Goal: Task Accomplishment & Management: Use online tool/utility

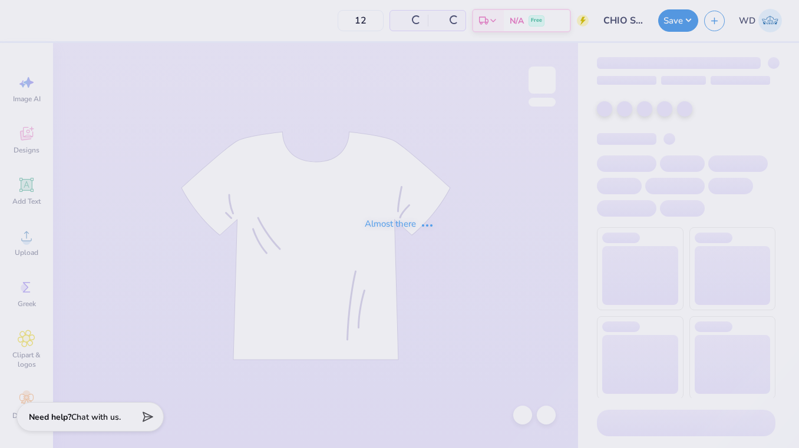
type input "30"
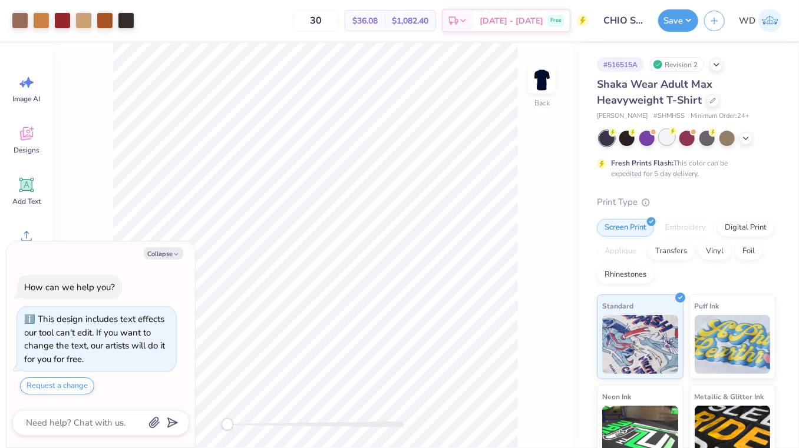
click at [669, 139] on div at bounding box center [666, 137] width 15 height 15
click at [175, 256] on icon "button" at bounding box center [176, 254] width 7 height 7
type textarea "x"
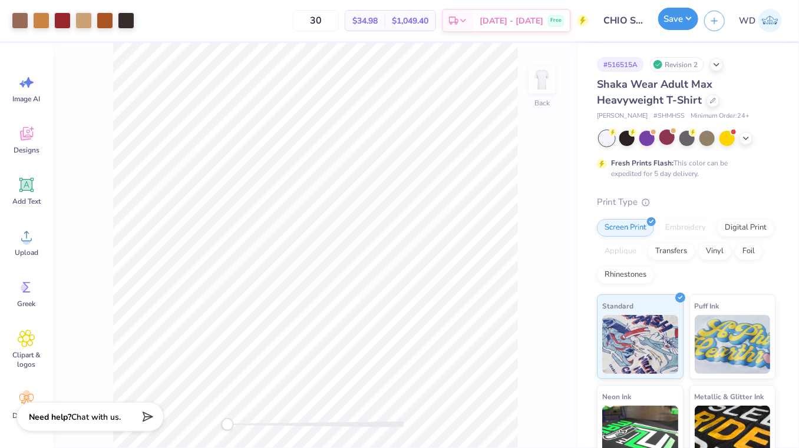
click at [685, 25] on button "Save" at bounding box center [678, 19] width 40 height 22
click at [670, 21] on button "Save" at bounding box center [678, 19] width 40 height 22
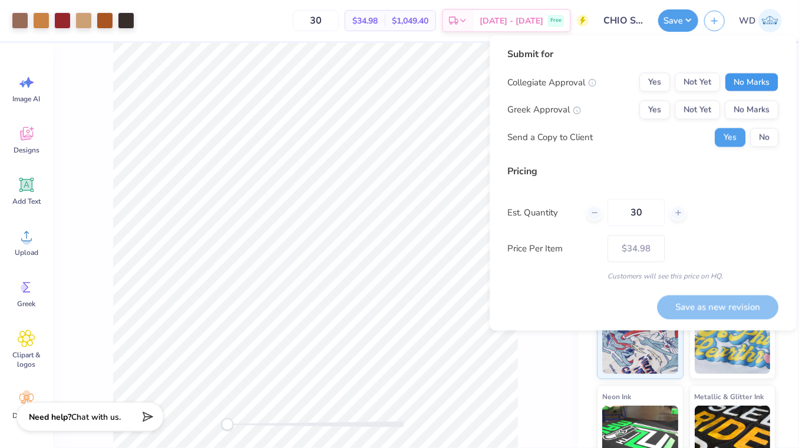
click at [741, 79] on button "No Marks" at bounding box center [752, 82] width 54 height 19
click at [644, 107] on button "Yes" at bounding box center [654, 110] width 31 height 19
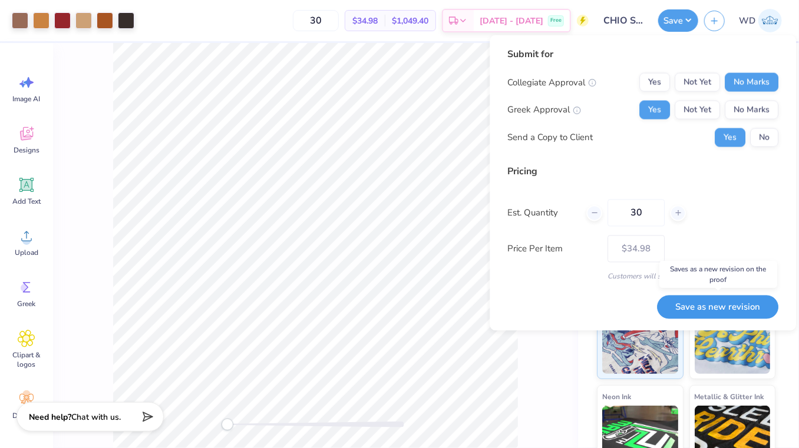
click at [695, 310] on button "Save as new revision" at bounding box center [717, 307] width 121 height 24
type input "$34.98"
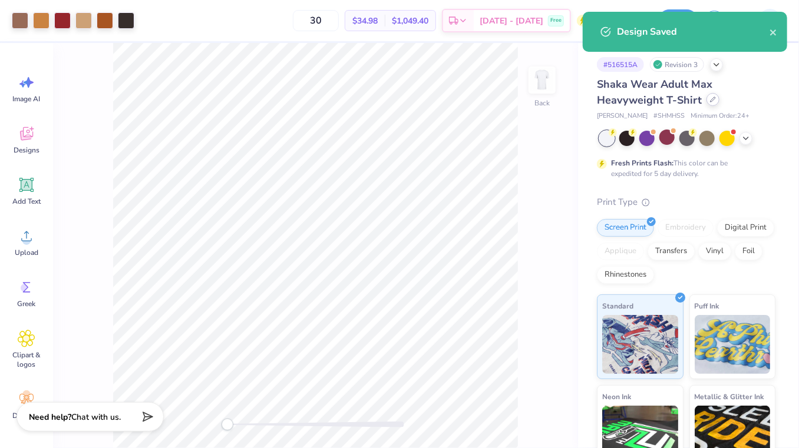
click at [710, 98] on icon at bounding box center [713, 100] width 6 height 6
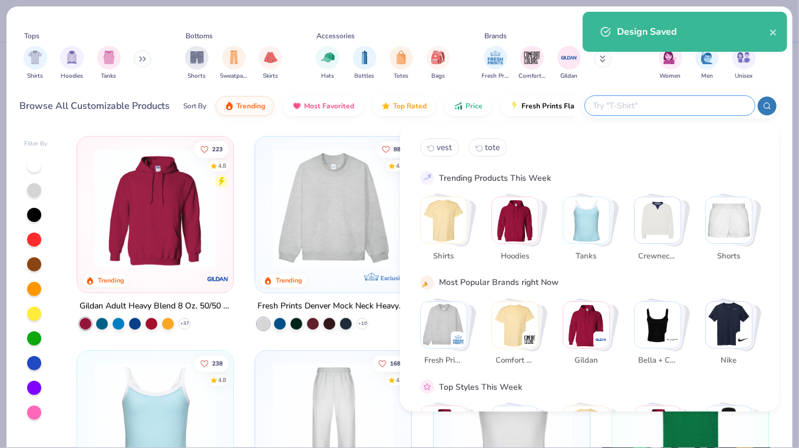
click at [709, 109] on input "text" at bounding box center [669, 106] width 154 height 14
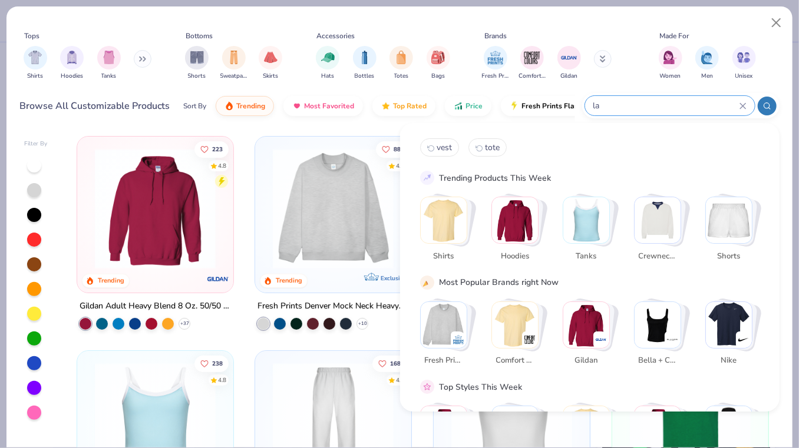
type input "l"
click at [38, 70] on div "Shirts" at bounding box center [36, 62] width 24 height 35
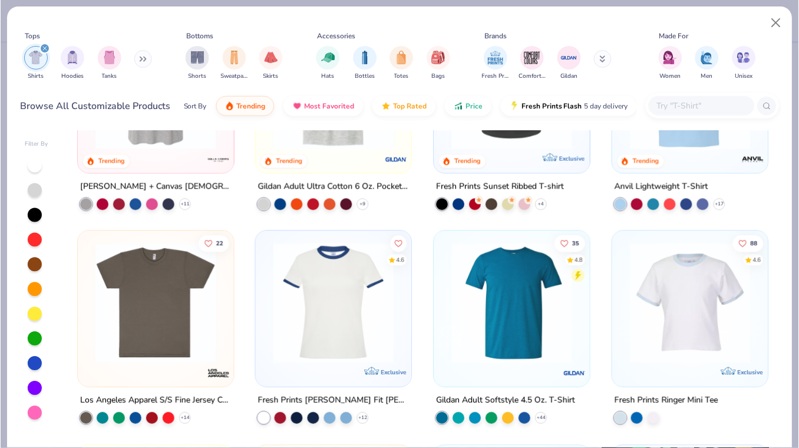
scroll to position [564, 0]
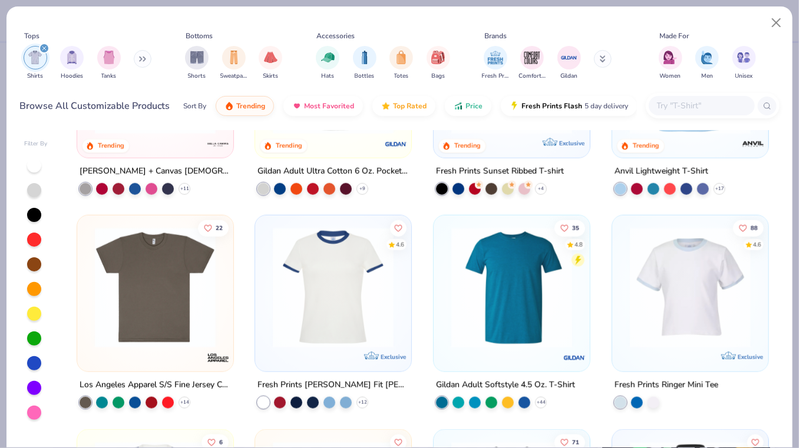
click at [166, 267] on img at bounding box center [155, 287] width 133 height 121
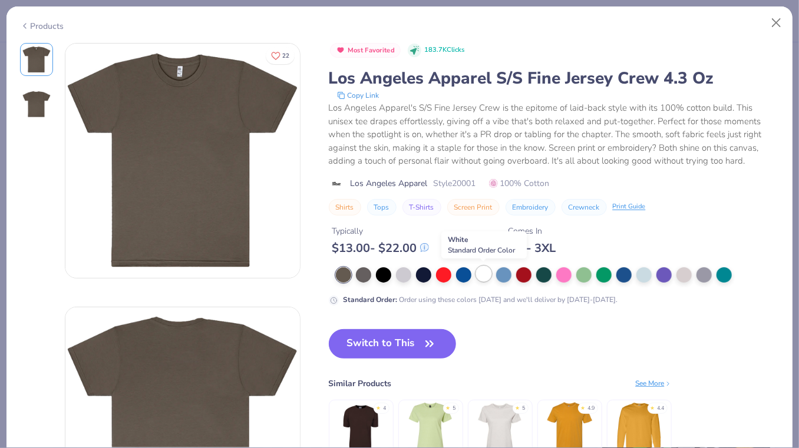
click at [488, 274] on div at bounding box center [483, 273] width 15 height 15
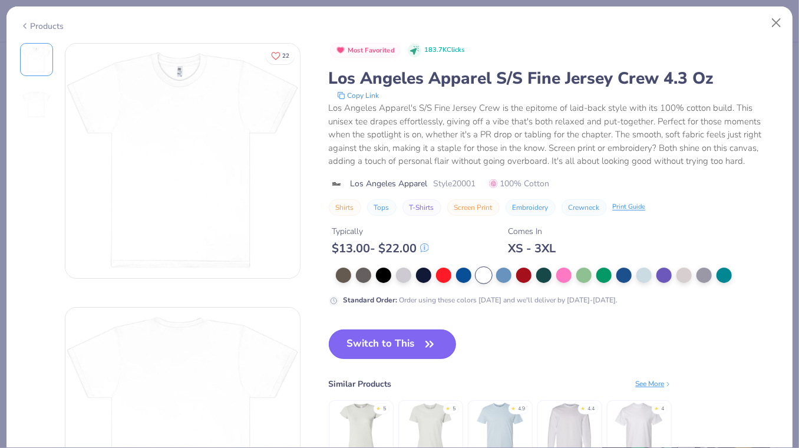
click at [422, 341] on span "button" at bounding box center [429, 344] width 16 height 16
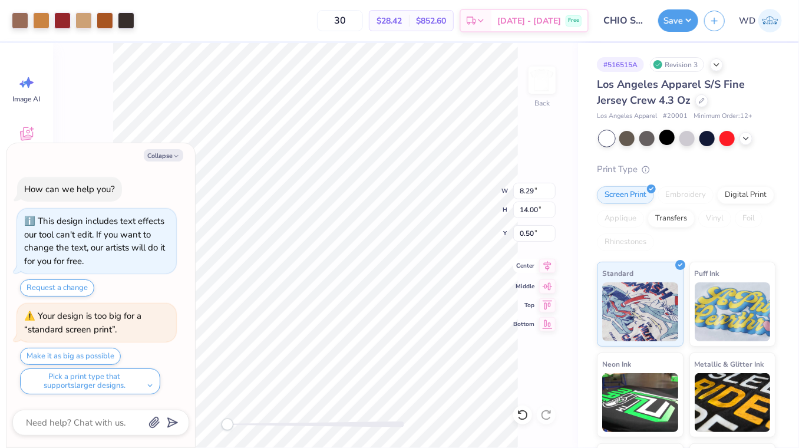
click at [548, 269] on icon at bounding box center [548, 266] width 8 height 10
type textarea "x"
type input "10.34"
type input "17.47"
type input "3.72"
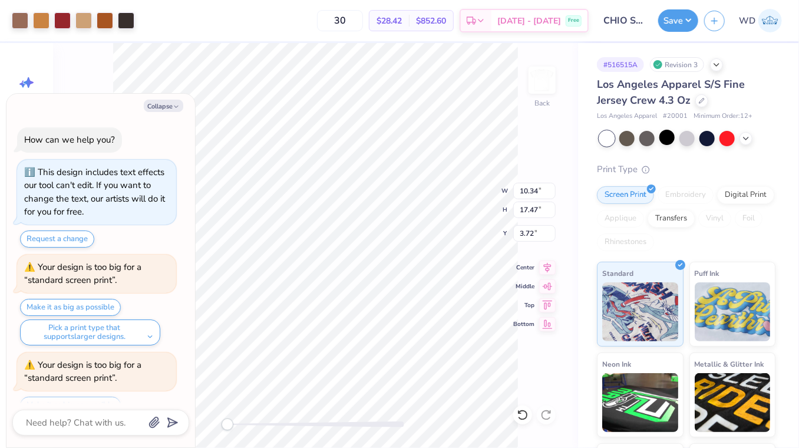
scroll to position [48, 0]
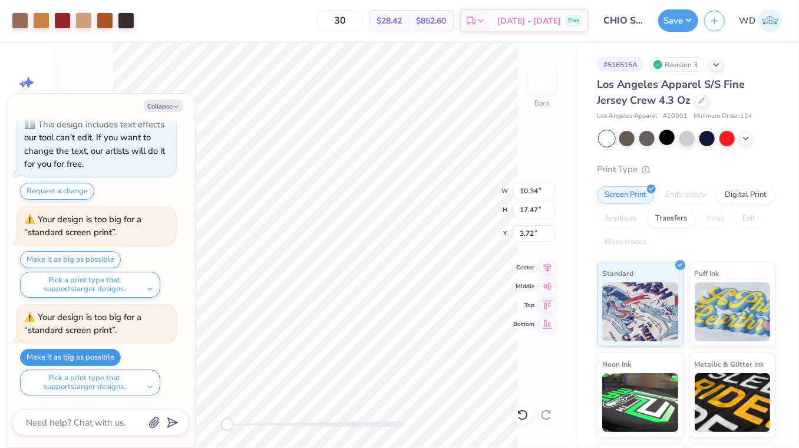
click at [102, 351] on button "Make it as big as possible" at bounding box center [70, 357] width 101 height 17
type textarea "x"
type input "10.65"
type input "18.00"
type input "3.19"
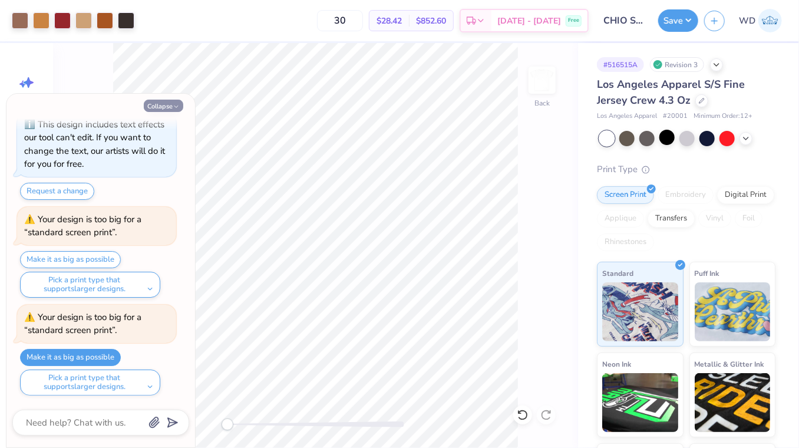
click at [156, 106] on button "Collapse" at bounding box center [163, 106] width 39 height 12
type textarea "x"
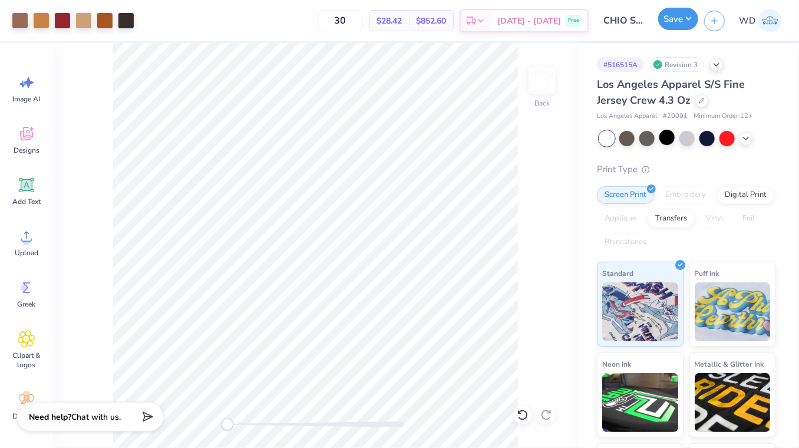
click at [677, 16] on button "Save" at bounding box center [678, 19] width 40 height 22
click at [449, 201] on div "Back W 10.65 10.65 " H 18.00 18.00 " Y 1.46 1.46 " Center Middle Top Bottom" at bounding box center [315, 245] width 525 height 405
click at [687, 28] on button "Save" at bounding box center [678, 19] width 40 height 22
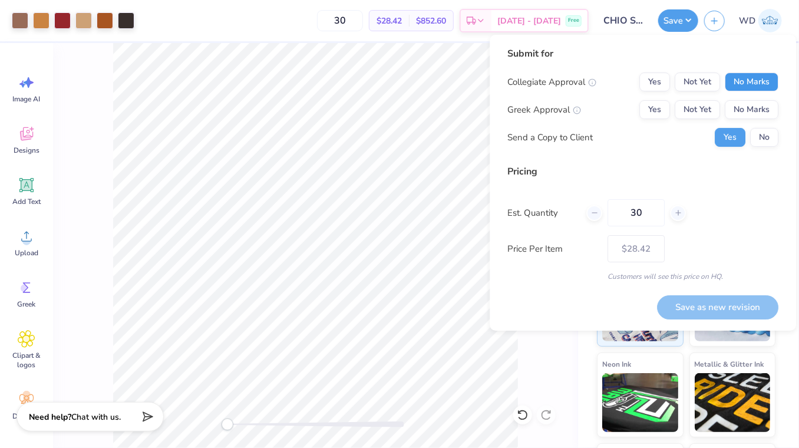
click at [745, 86] on button "No Marks" at bounding box center [752, 81] width 54 height 19
click at [664, 112] on button "Yes" at bounding box center [654, 109] width 31 height 19
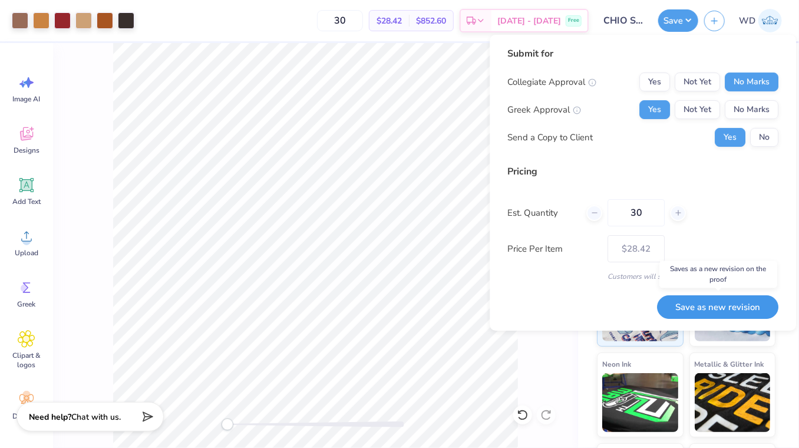
click at [723, 298] on button "Save as new revision" at bounding box center [717, 307] width 121 height 24
type input "$28.42"
